Goal: Register for event/course

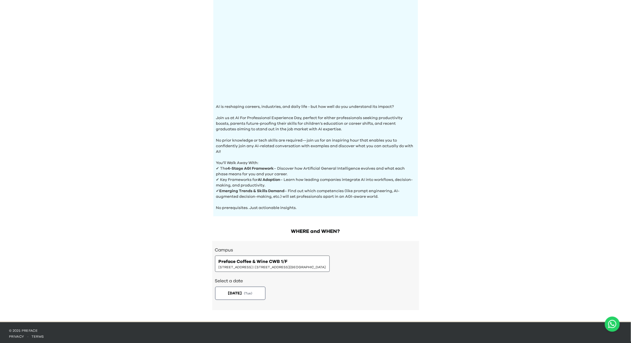
scroll to position [89, 0]
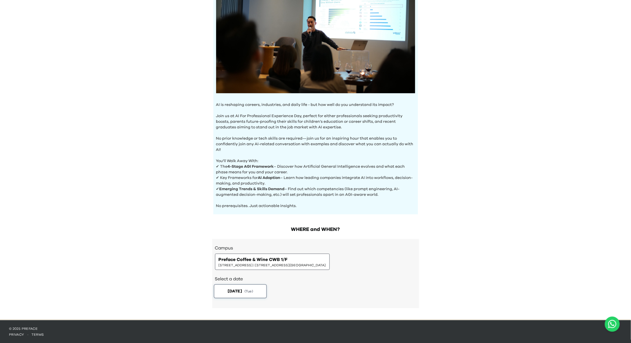
click at [245, 286] on button "2025-08-19 ( Tue )" at bounding box center [240, 291] width 53 height 14
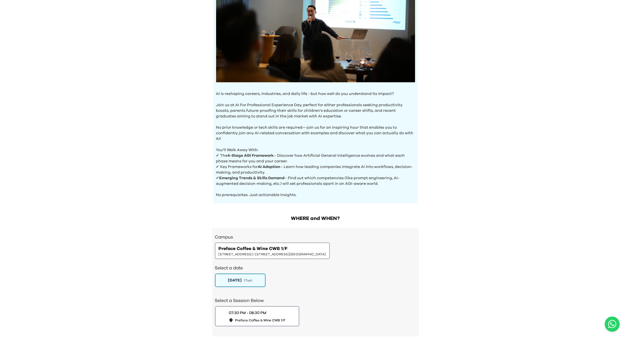
scroll to position [128, 0]
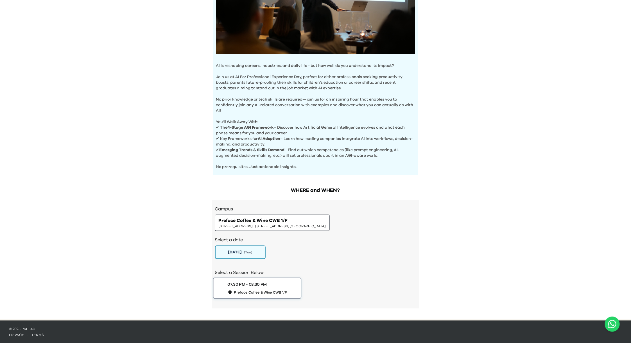
click at [265, 281] on button "07:30 PM - 08:30 PM Preface Coffee & Wine CWB 1/F" at bounding box center [257, 288] width 89 height 21
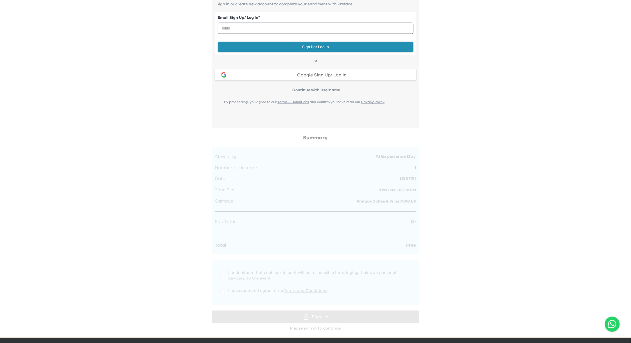
scroll to position [458, 0]
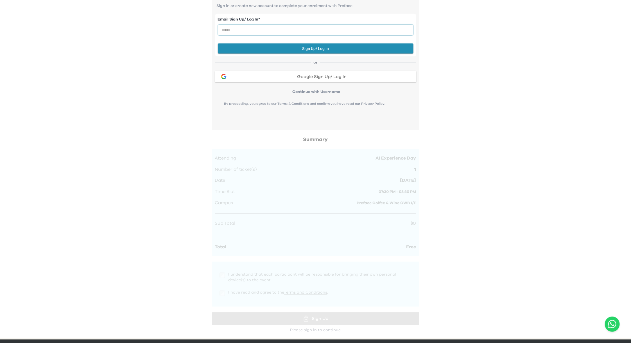
click at [238, 28] on input "email" at bounding box center [316, 29] width 196 height 11
drag, startPoint x: 515, startPoint y: 130, endPoint x: 530, endPoint y: 132, distance: 15.3
click at [231, 29] on input "email" at bounding box center [316, 29] width 196 height 11
paste input "**********"
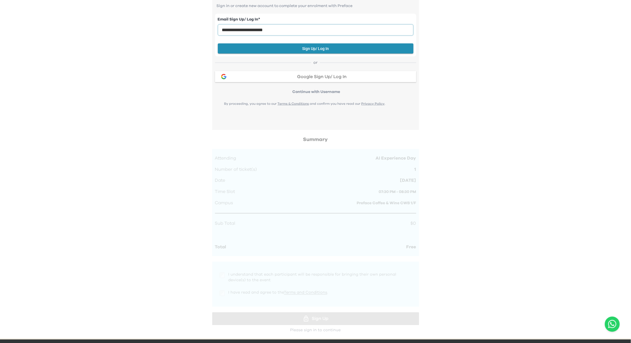
click at [221, 28] on input "**********" at bounding box center [316, 29] width 196 height 11
type input "**********"
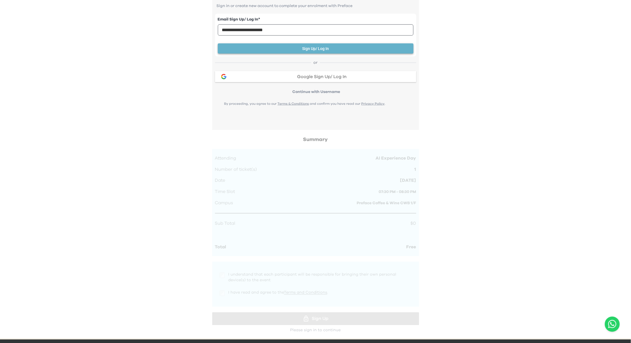
drag, startPoint x: 337, startPoint y: 46, endPoint x: 348, endPoint y: 52, distance: 12.7
click at [337, 46] on button "Sign Up/ Log In" at bounding box center [316, 49] width 196 height 10
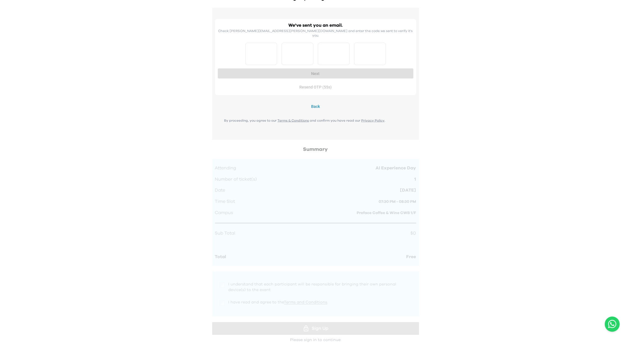
scroll to position [476, 0]
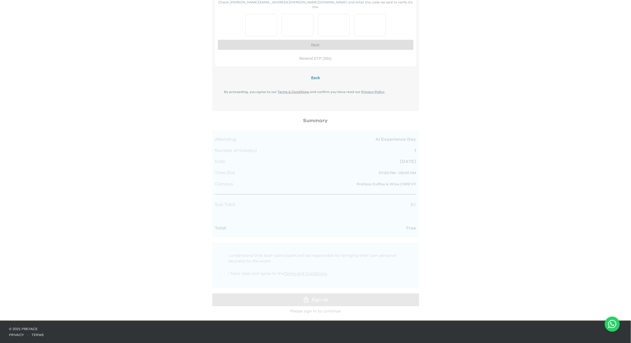
click at [315, 73] on button "Back" at bounding box center [315, 78] width 201 height 10
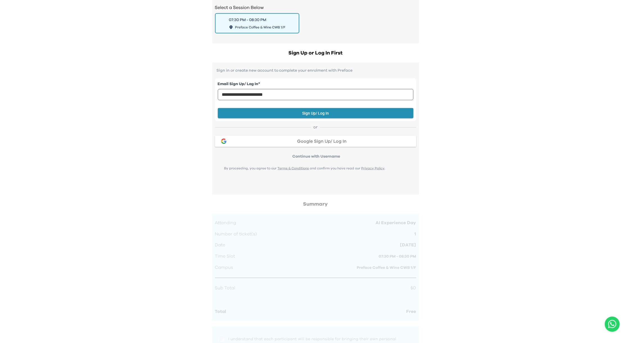
scroll to position [393, 0]
click at [303, 142] on span "Google Sign Up/ Log In" at bounding box center [321, 141] width 49 height 4
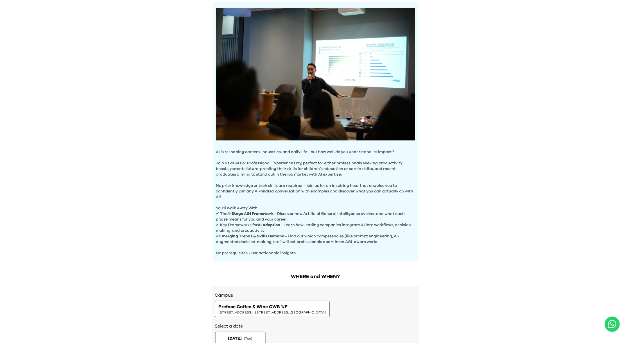
scroll to position [89, 0]
